Goal: Task Accomplishment & Management: Manage account settings

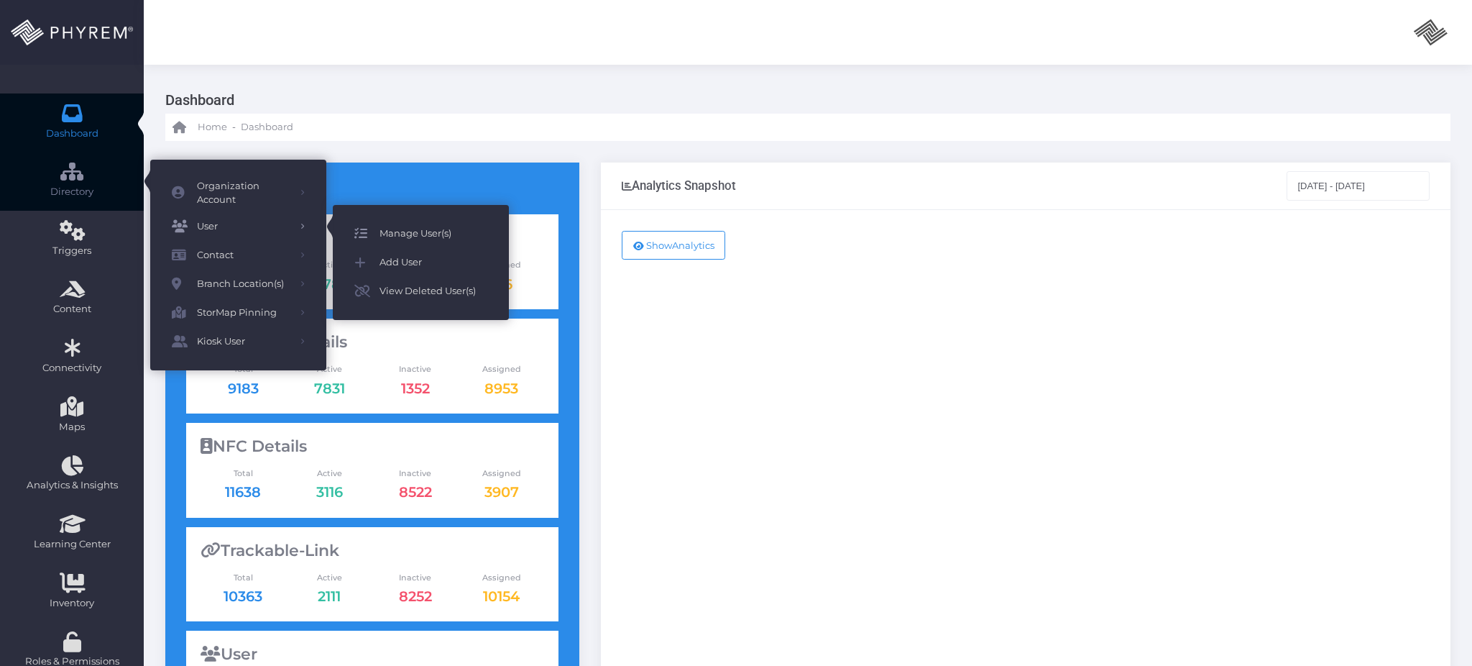
click at [417, 225] on span "Manage User(s)" at bounding box center [434, 233] width 108 height 19
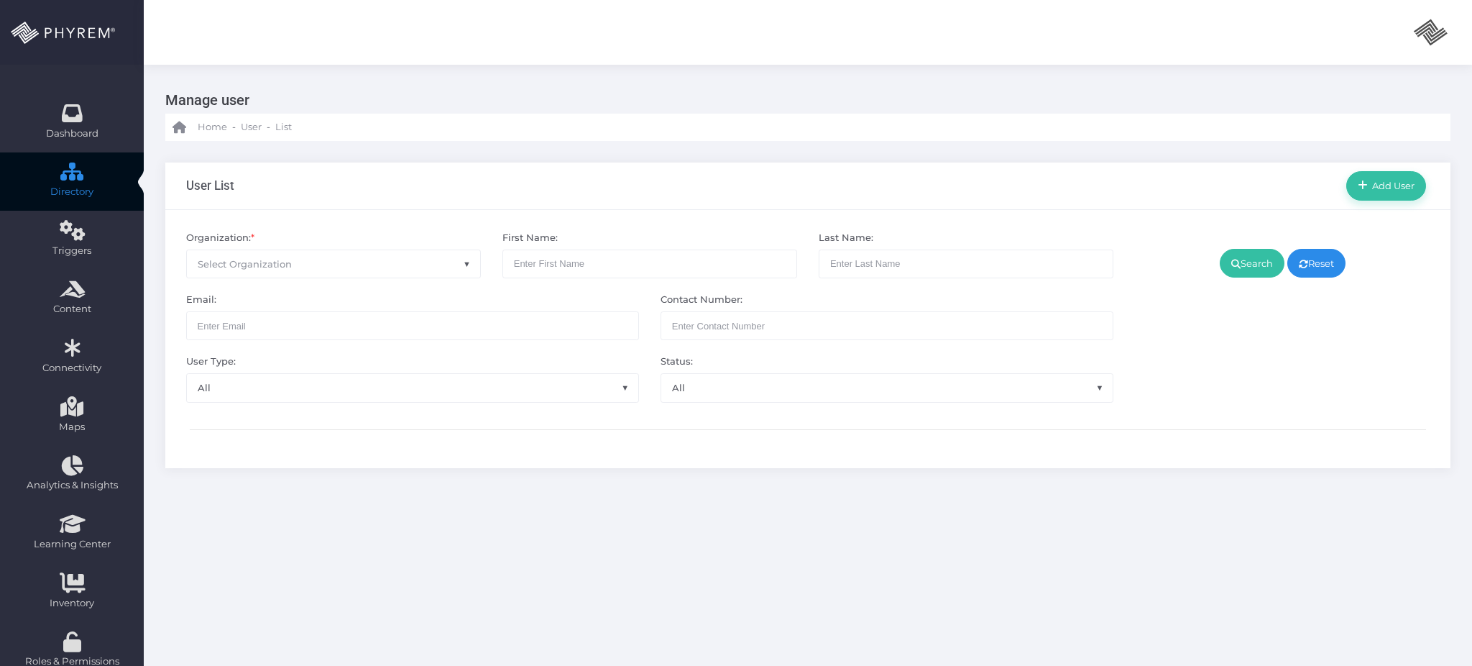
click at [365, 272] on span "Select Organization" at bounding box center [333, 263] width 293 height 27
type input "alvi"
select select "4794"
click at [1244, 269] on link "Search" at bounding box center [1252, 263] width 65 height 29
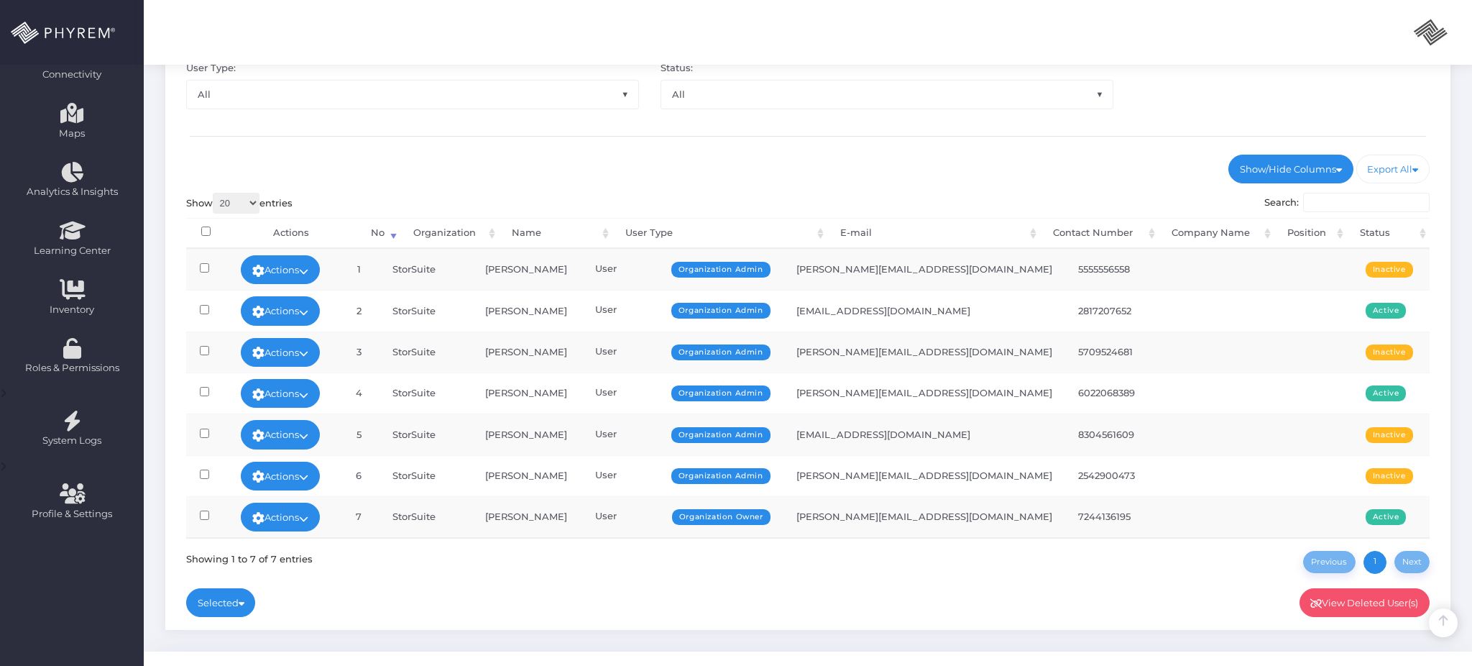
scroll to position [320, 0]
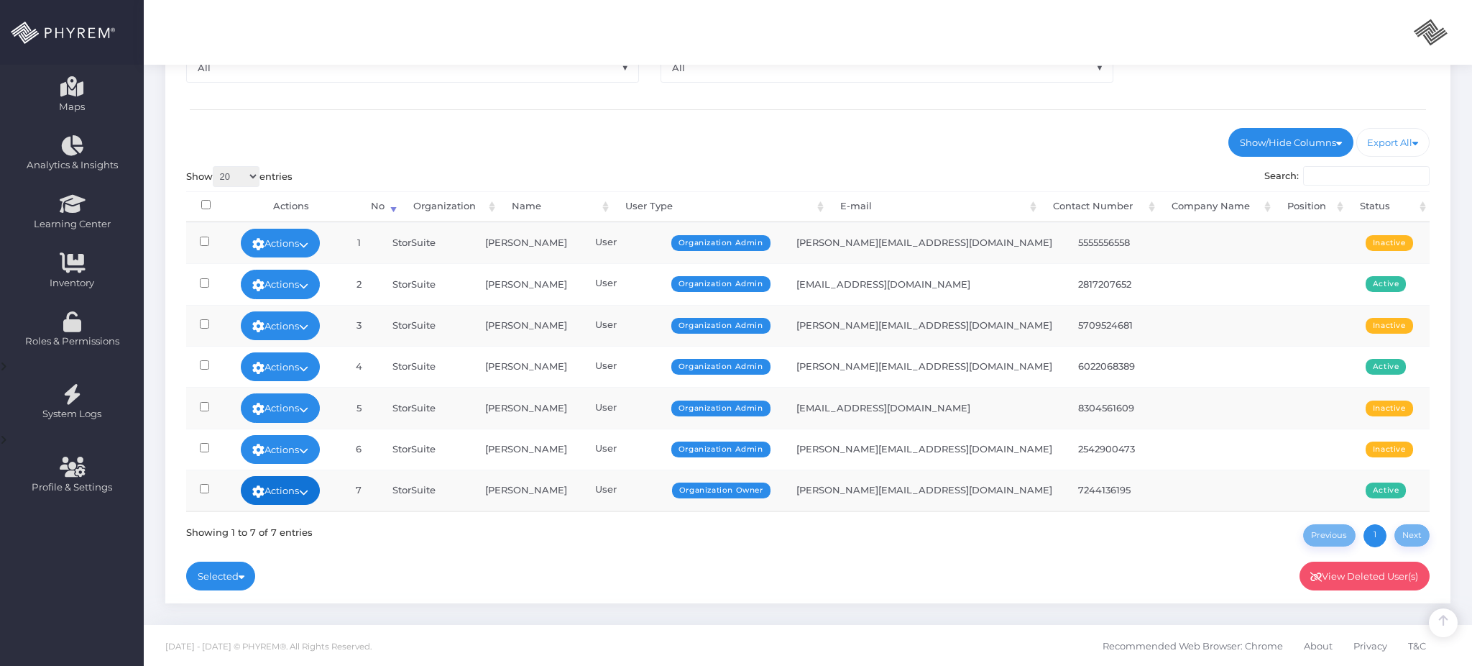
click at [303, 491] on link "Actions" at bounding box center [280, 490] width 79 height 29
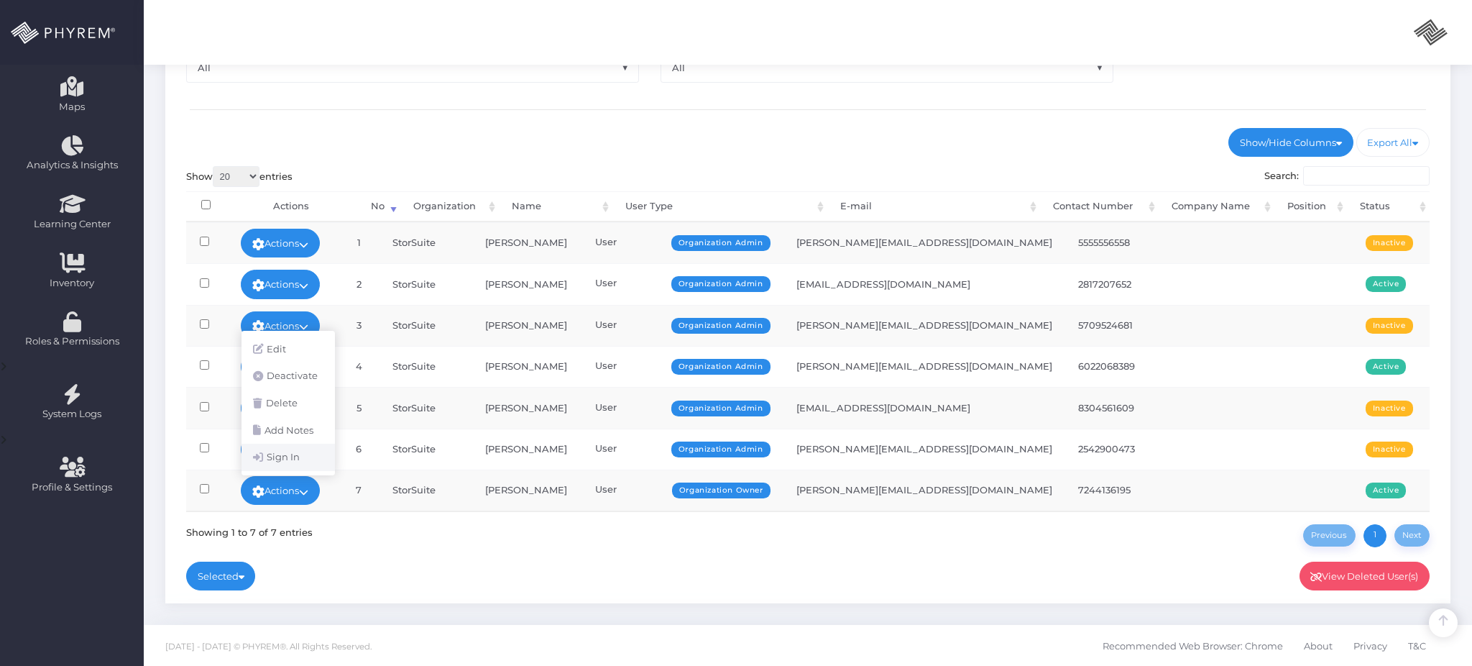
click at [305, 461] on link "Sign In" at bounding box center [288, 457] width 93 height 27
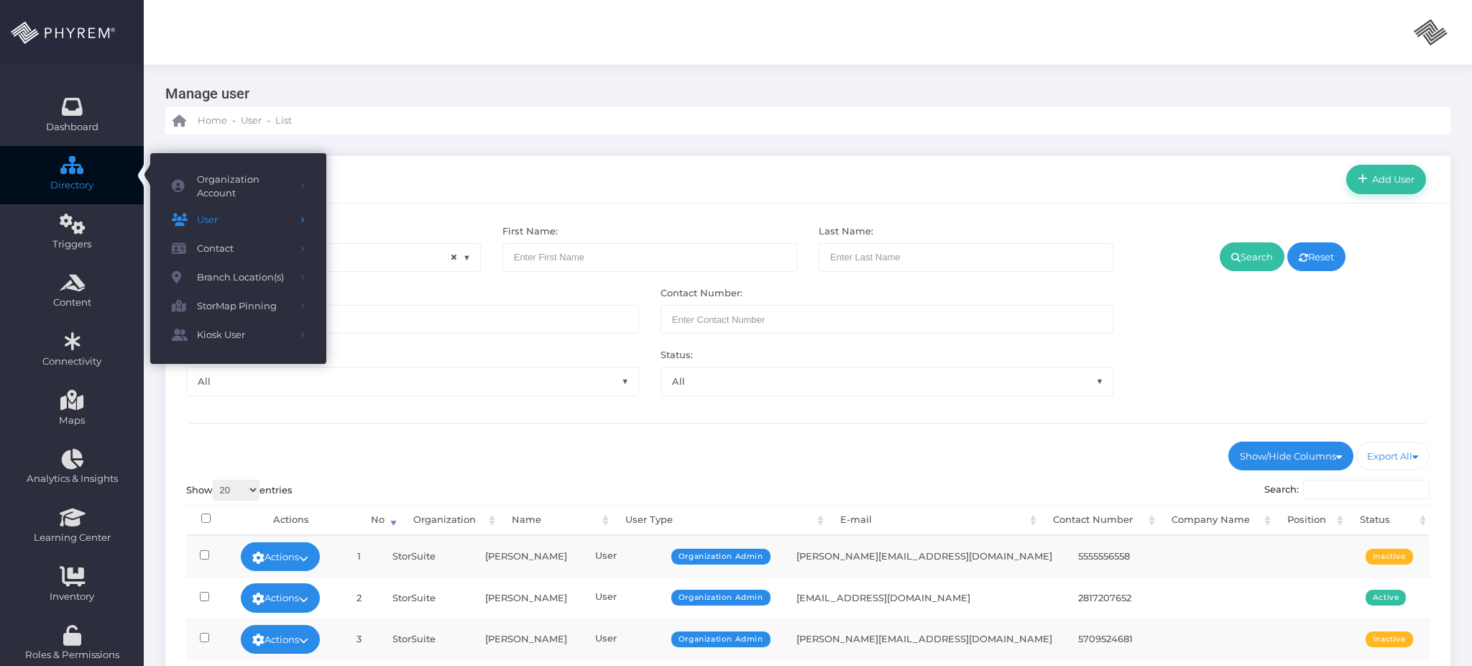
scroll to position [0, 0]
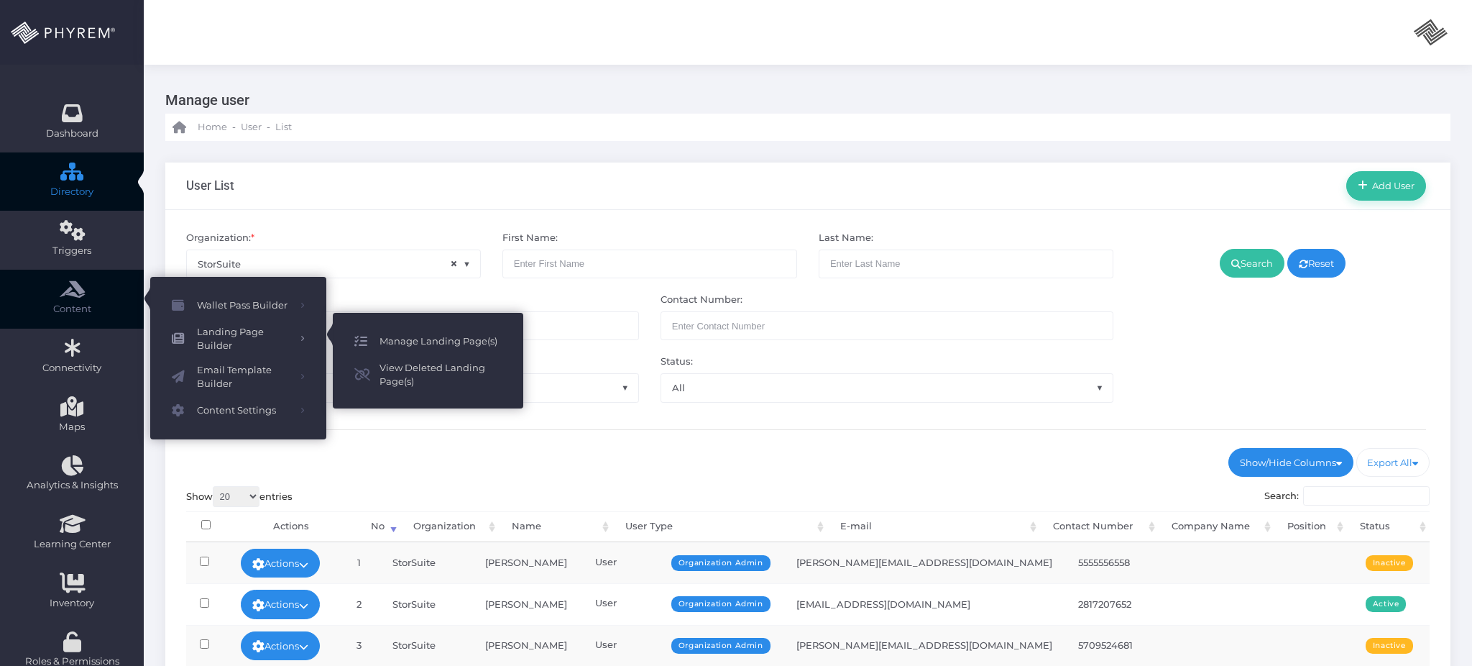
click at [409, 341] on span "Manage Landing Page(s)" at bounding box center [441, 341] width 122 height 19
